Goal: Information Seeking & Learning: Learn about a topic

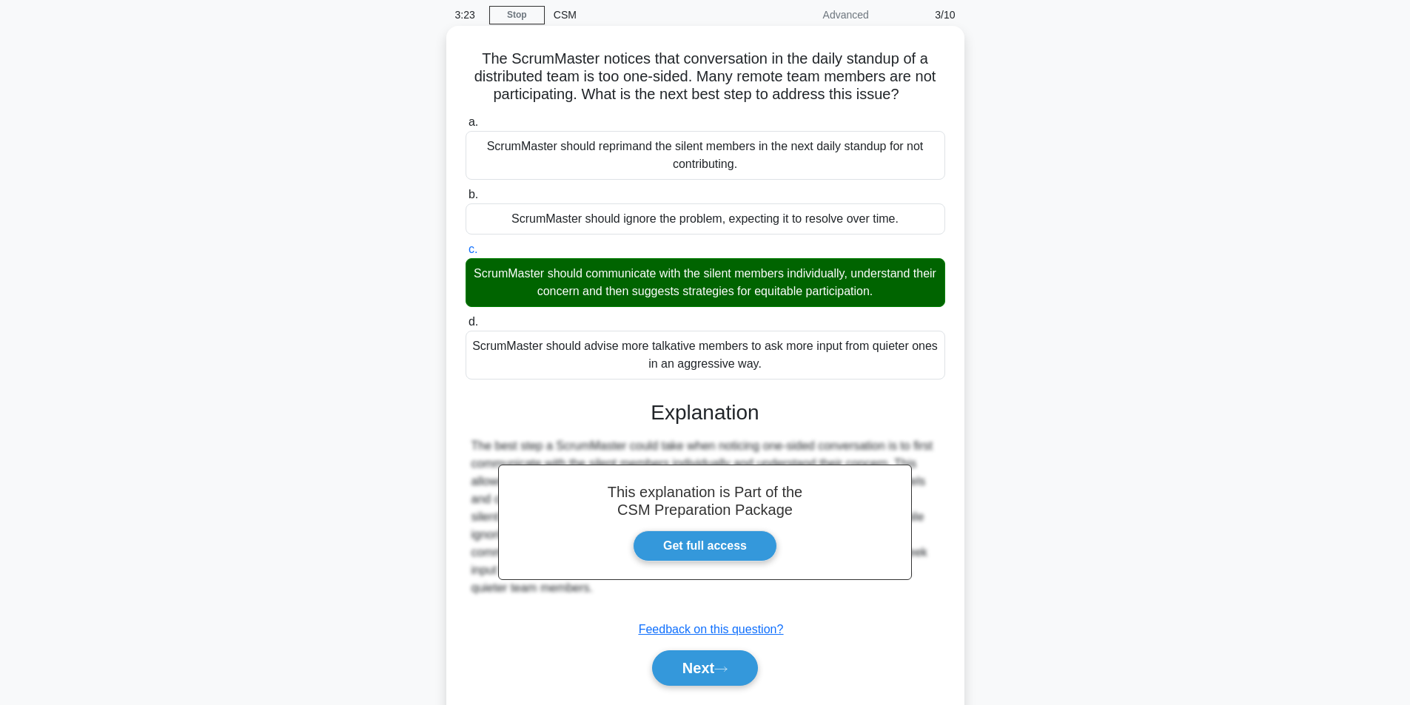
scroll to position [101, 0]
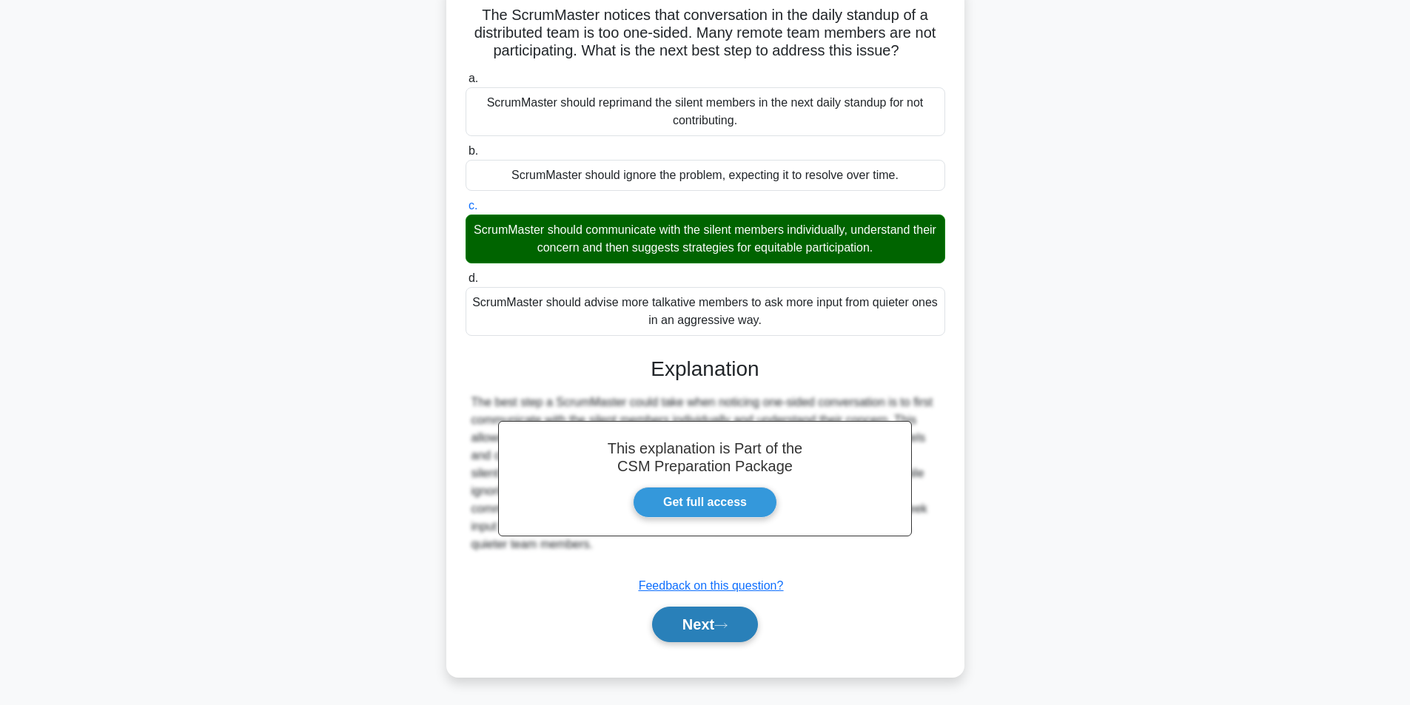
click at [717, 616] on button "Next" at bounding box center [705, 625] width 106 height 36
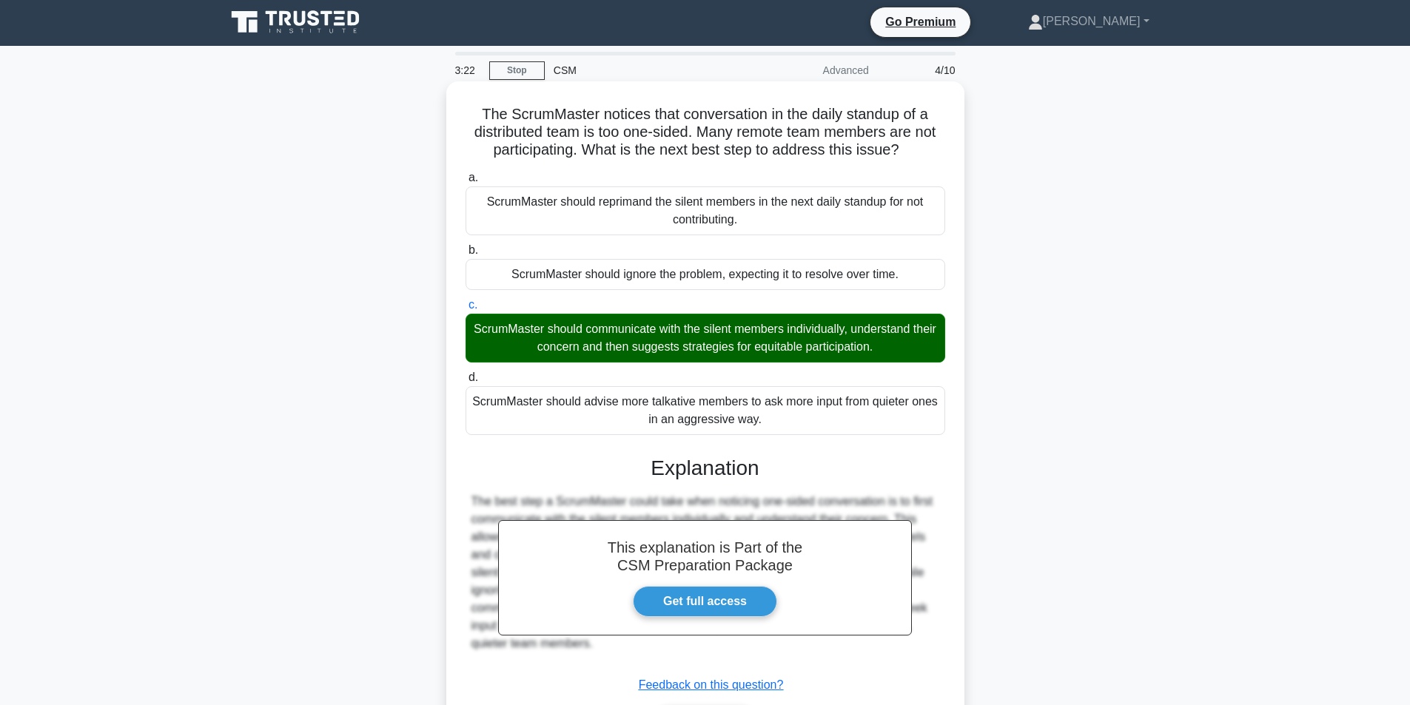
scroll to position [0, 0]
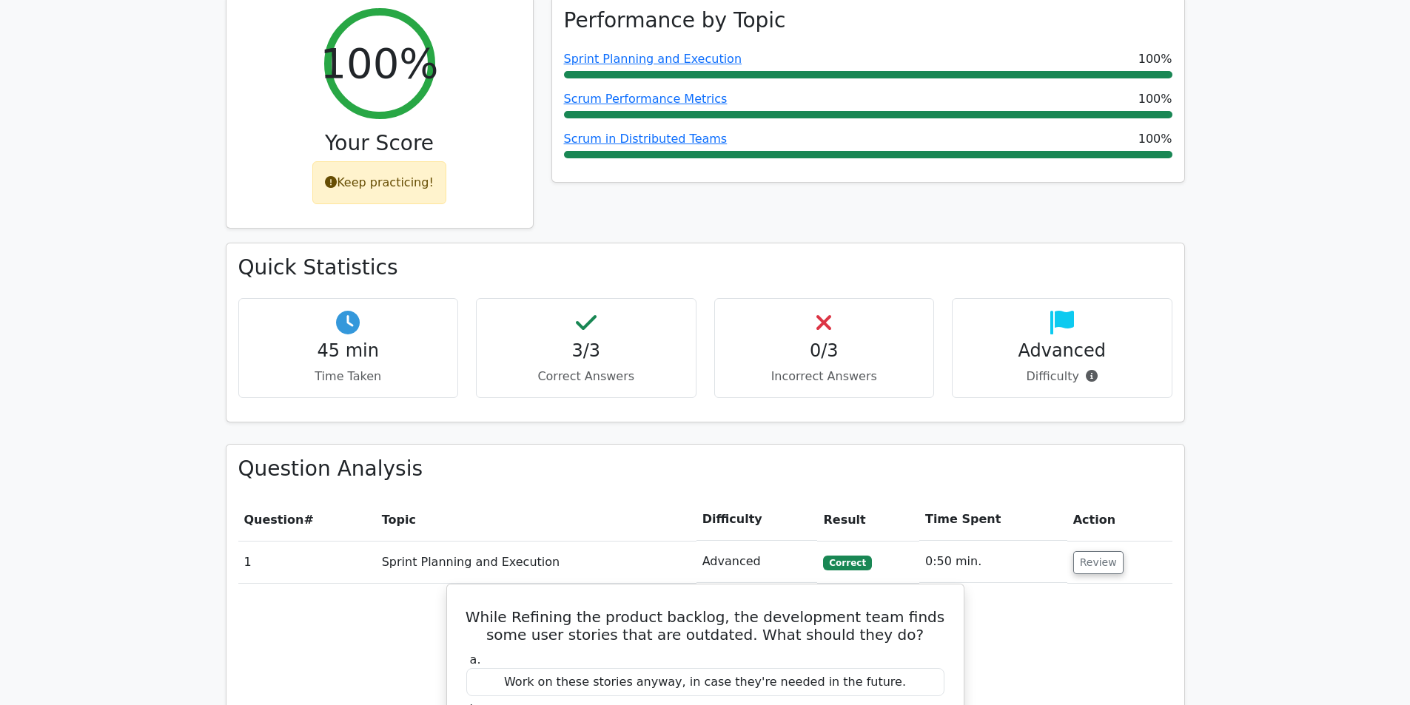
scroll to position [518, 0]
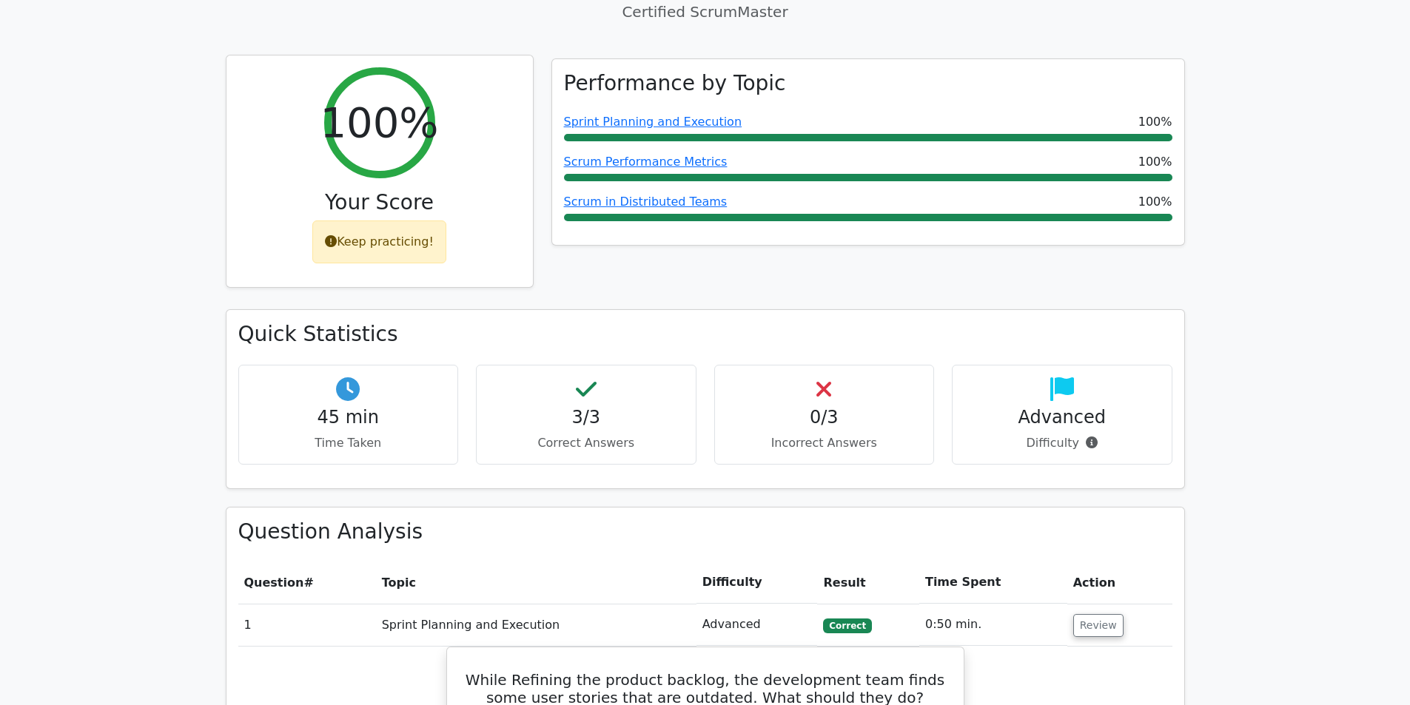
click at [421, 221] on div "Keep practicing!" at bounding box center [379, 242] width 134 height 43
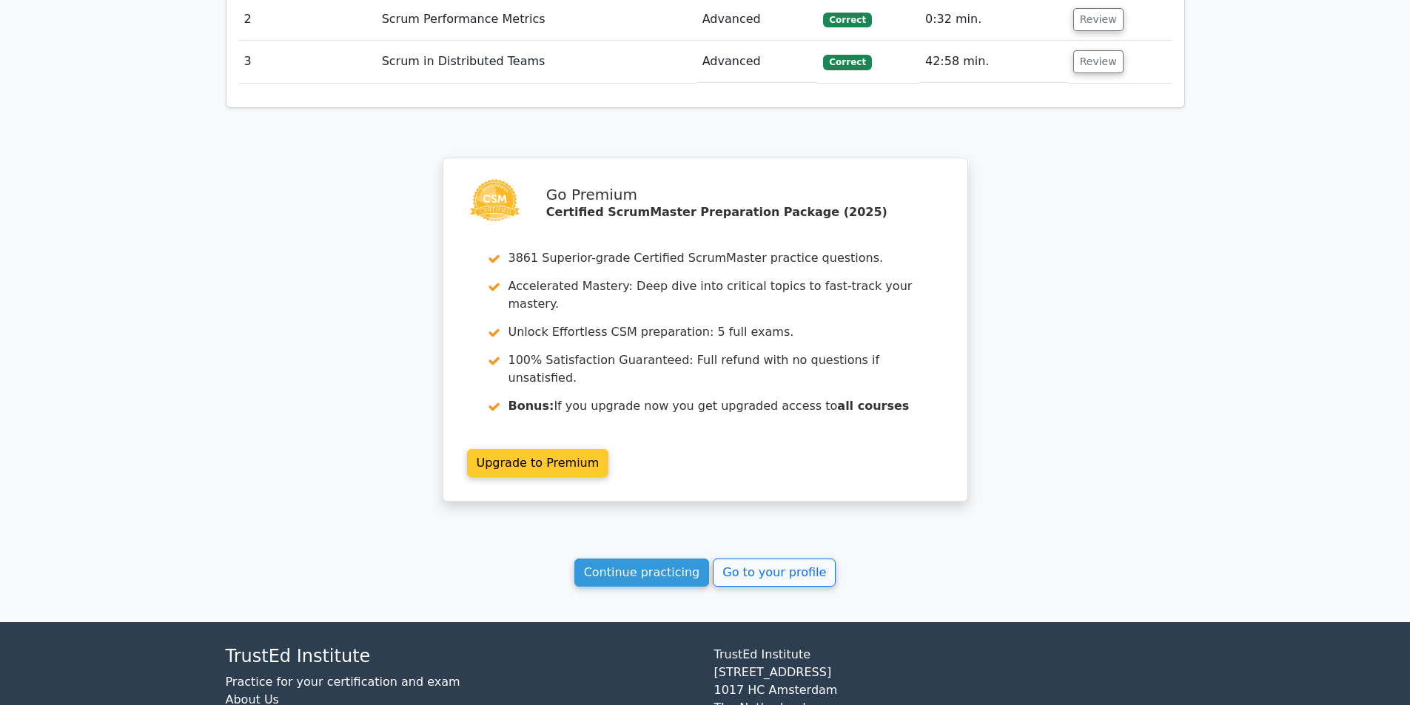
scroll to position [1847, 0]
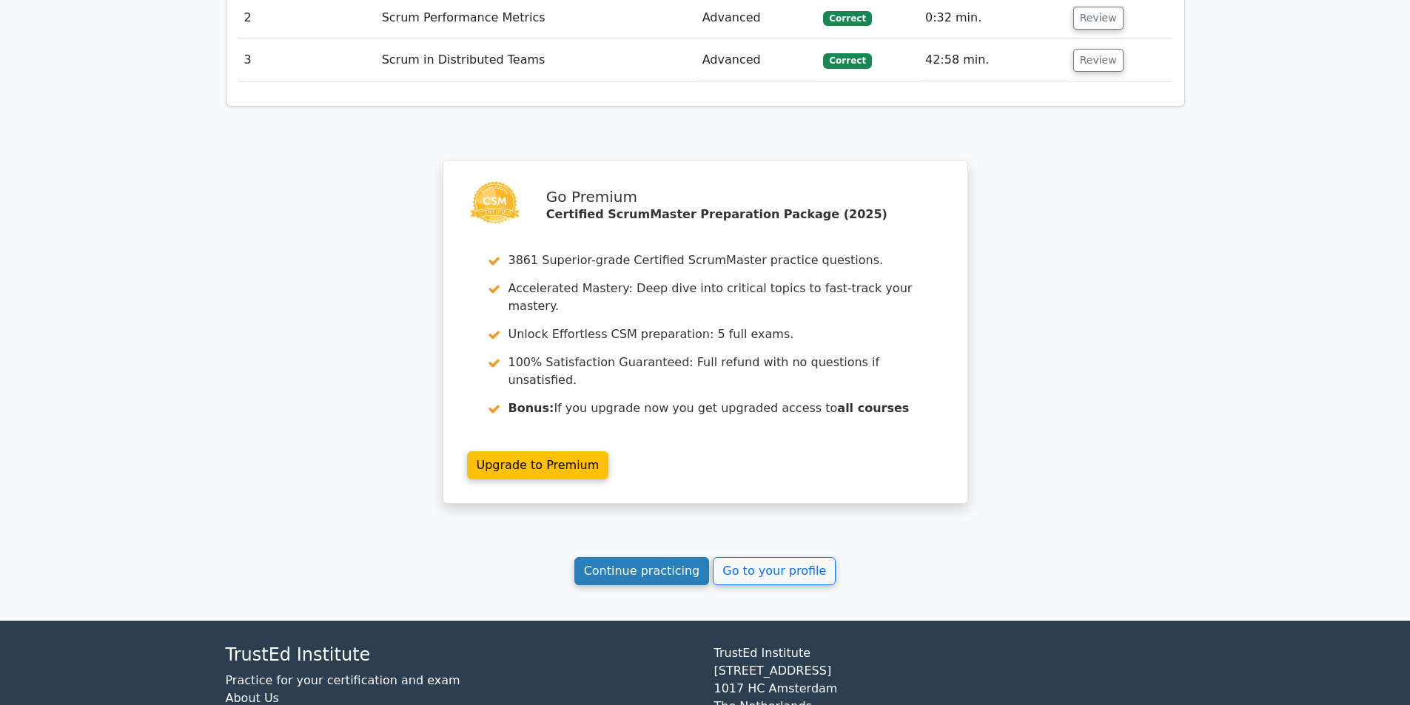
click at [670, 557] on link "Continue practicing" at bounding box center [641, 571] width 135 height 28
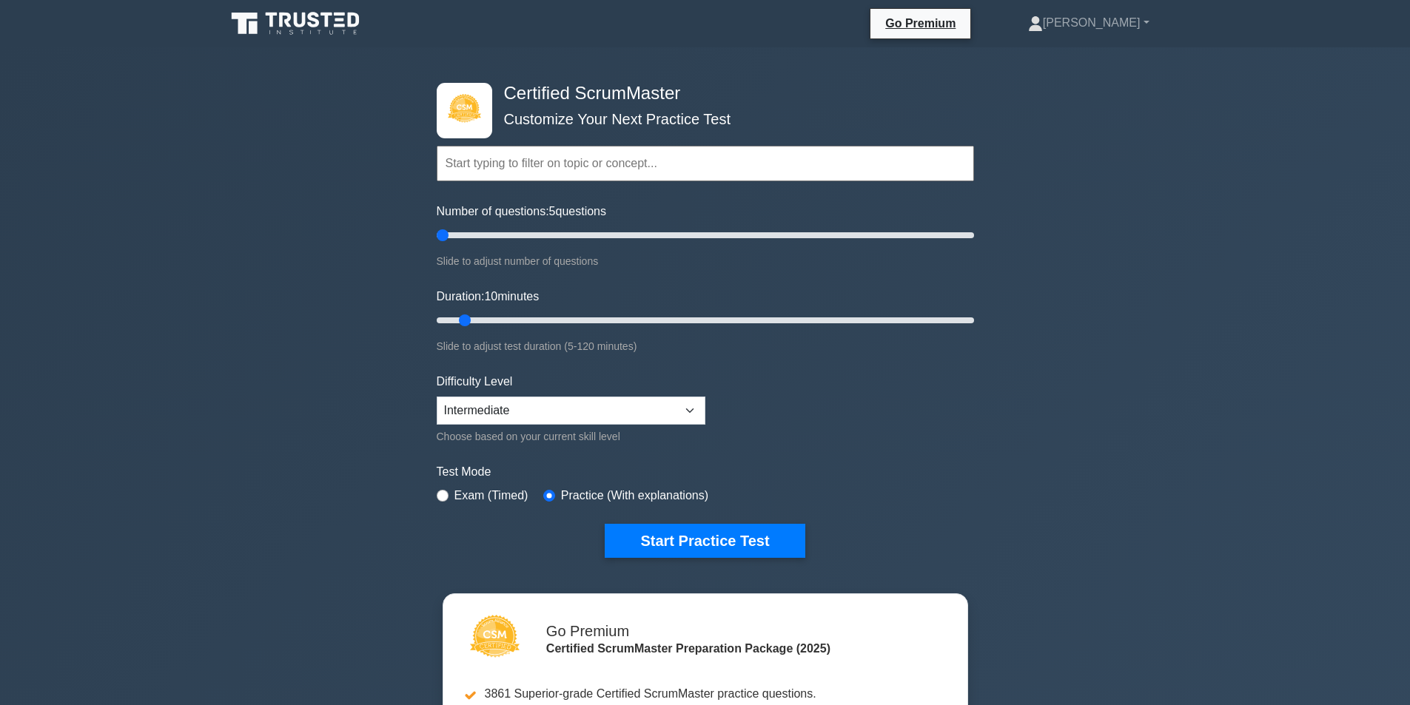
drag, startPoint x: 455, startPoint y: 235, endPoint x: 434, endPoint y: 240, distance: 21.4
type input "5"
click at [437, 240] on input "Number of questions: 5 questions" at bounding box center [705, 236] width 537 height 18
drag, startPoint x: 465, startPoint y: 317, endPoint x: 427, endPoint y: 320, distance: 37.9
type input "5"
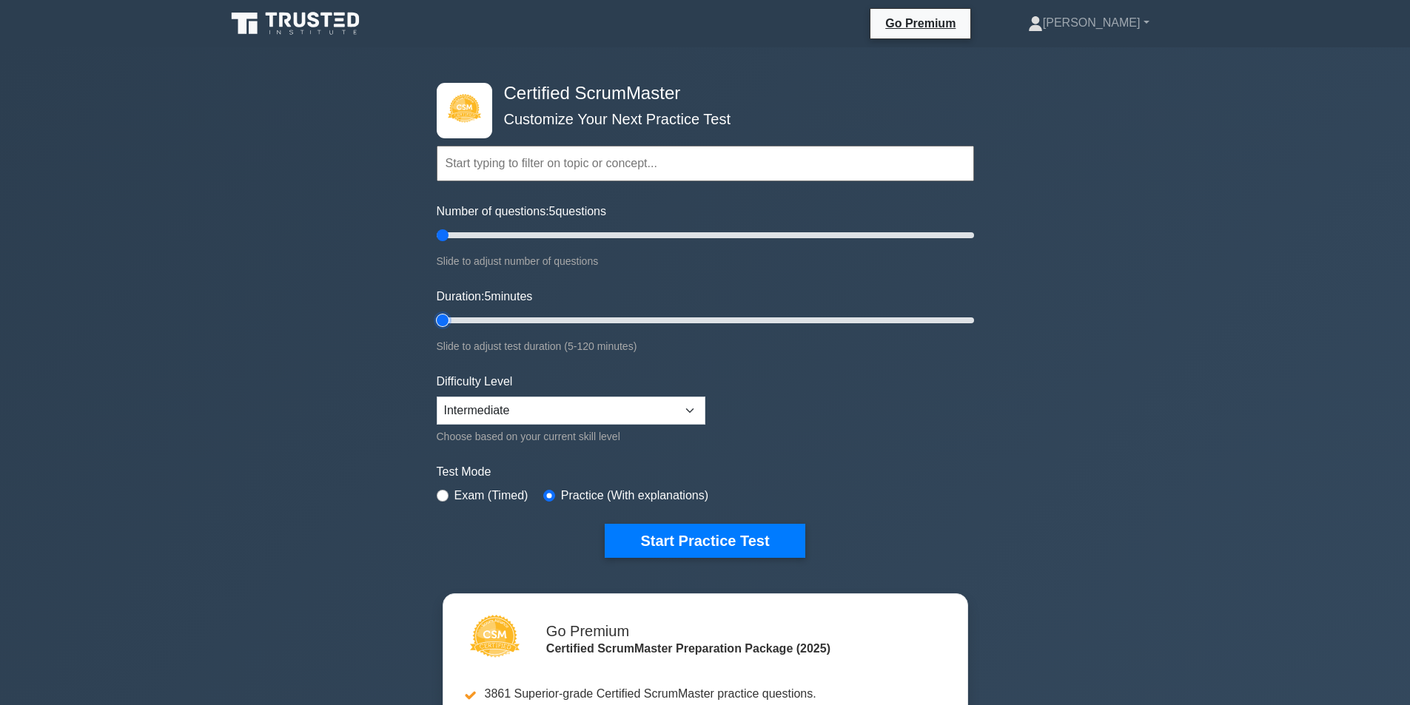
click at [437, 320] on input "Duration: 5 minutes" at bounding box center [705, 321] width 537 height 18
click at [683, 537] on button "Start Practice Test" at bounding box center [705, 541] width 200 height 34
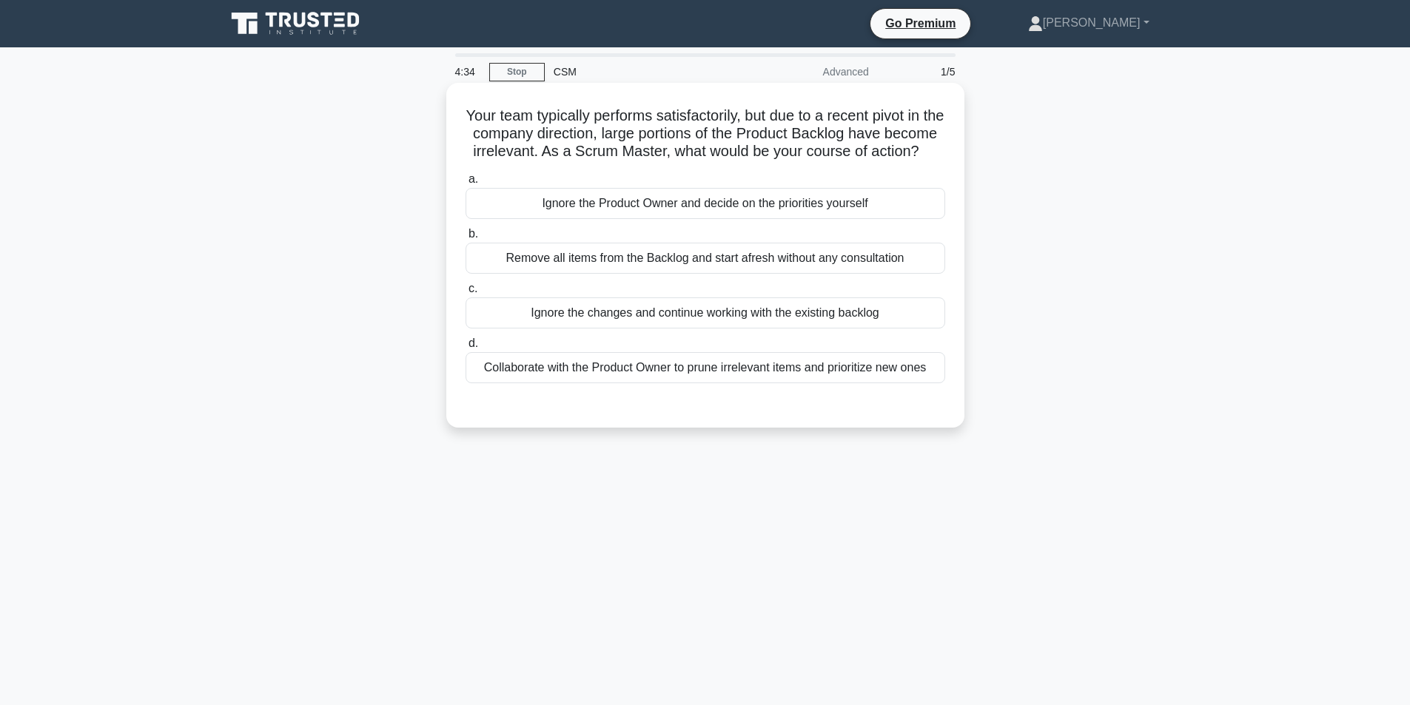
click at [583, 383] on div "Collaborate with the Product Owner to prune irrelevant items and prioritize new…" at bounding box center [706, 367] width 480 height 31
click at [466, 349] on input "d. Collaborate with the Product Owner to prune irrelevant items and prioritize …" at bounding box center [466, 344] width 0 height 10
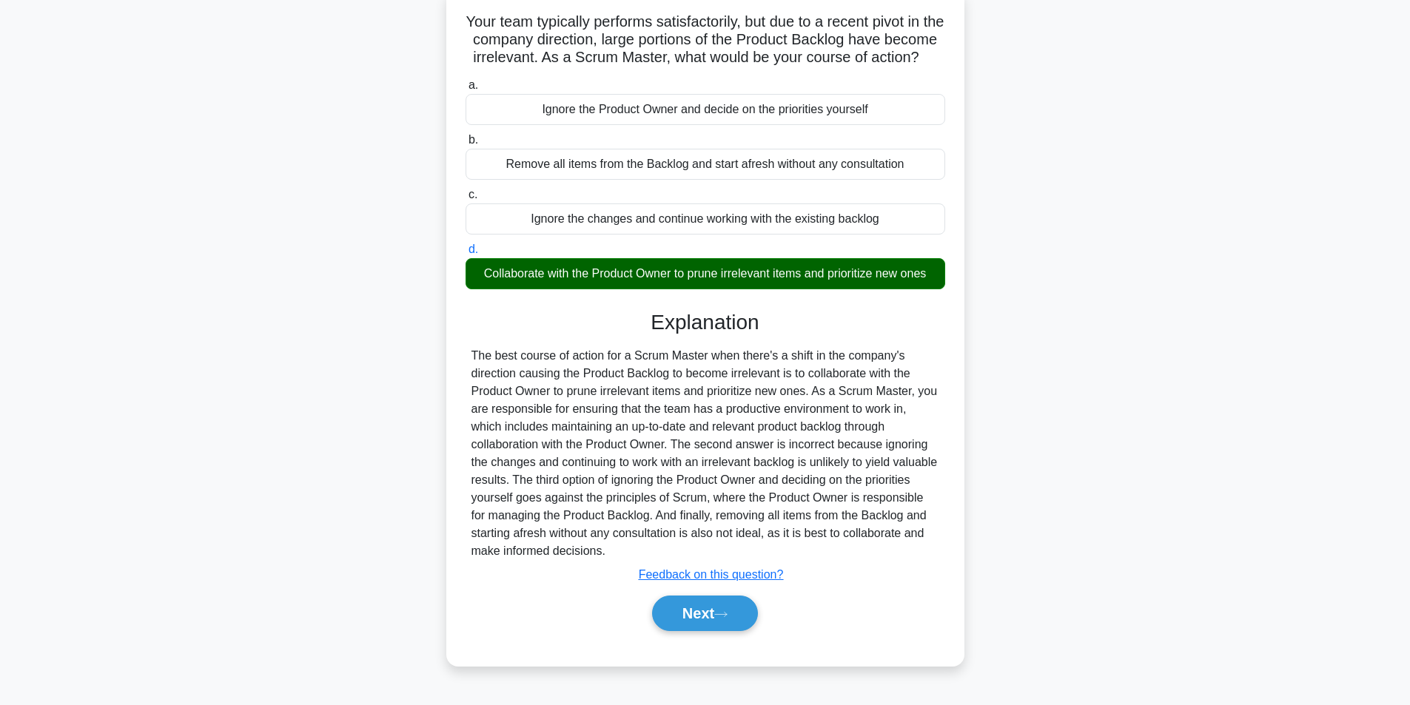
scroll to position [101, 0]
click at [731, 617] on button "Next" at bounding box center [705, 614] width 106 height 36
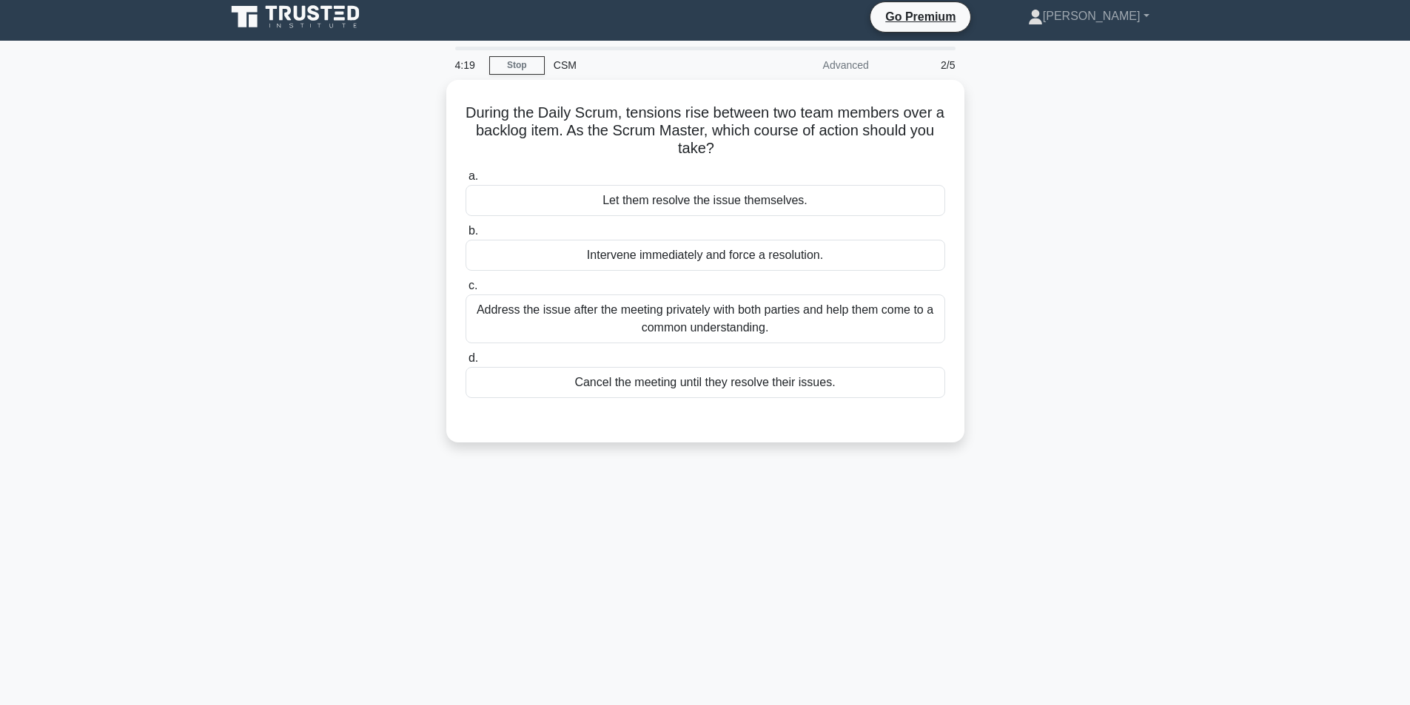
scroll to position [0, 0]
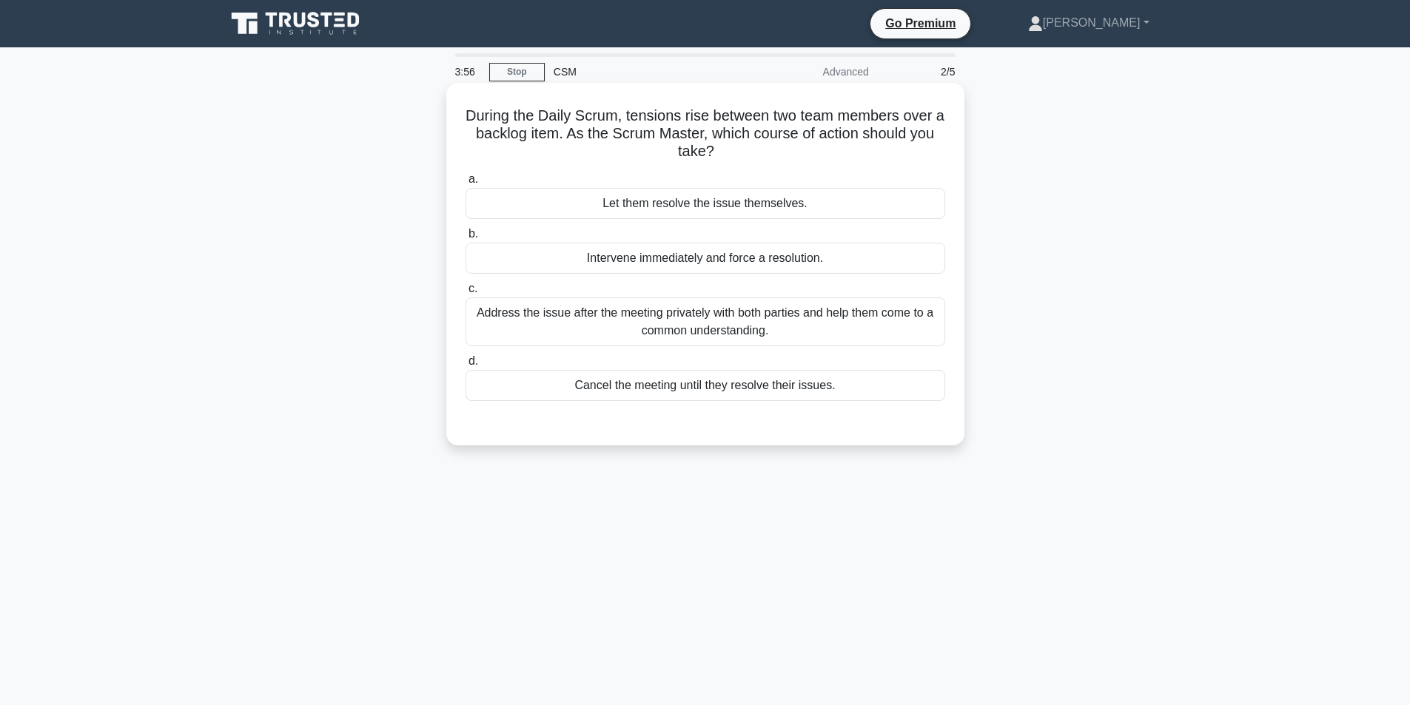
click at [671, 324] on div "Address the issue after the meeting privately with both parties and help them c…" at bounding box center [706, 322] width 480 height 49
click at [466, 294] on input "c. Address the issue after the meeting privately with both parties and help the…" at bounding box center [466, 289] width 0 height 10
